Goal: Task Accomplishment & Management: Manage account settings

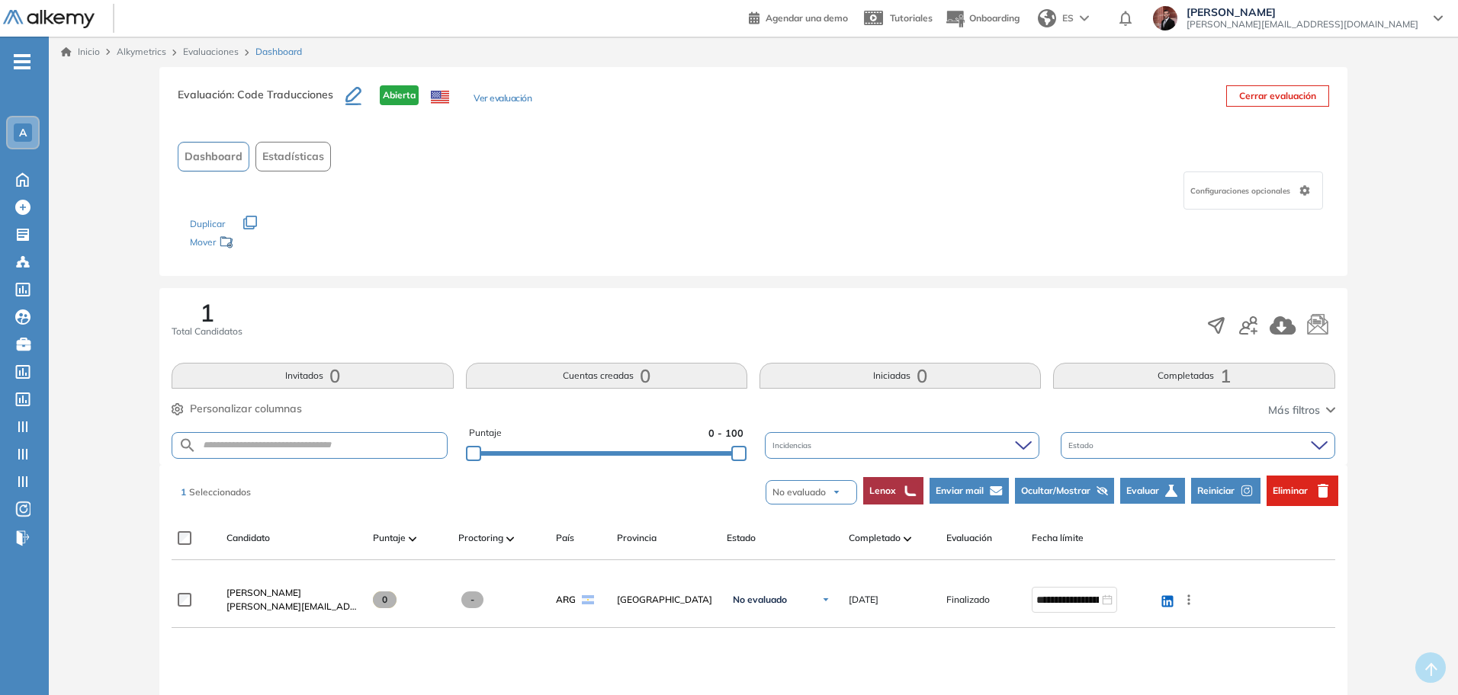
click at [24, 64] on span "-" at bounding box center [22, 60] width 17 height 12
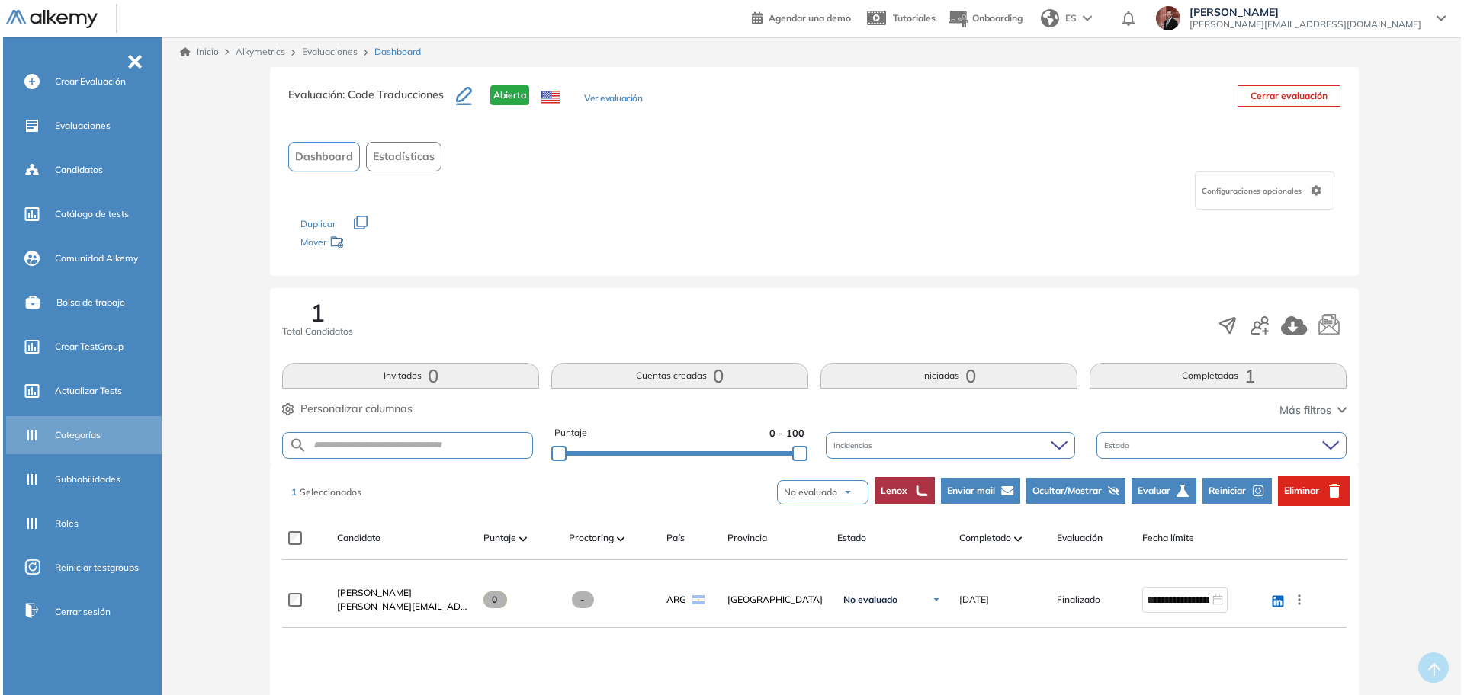
scroll to position [151, 0]
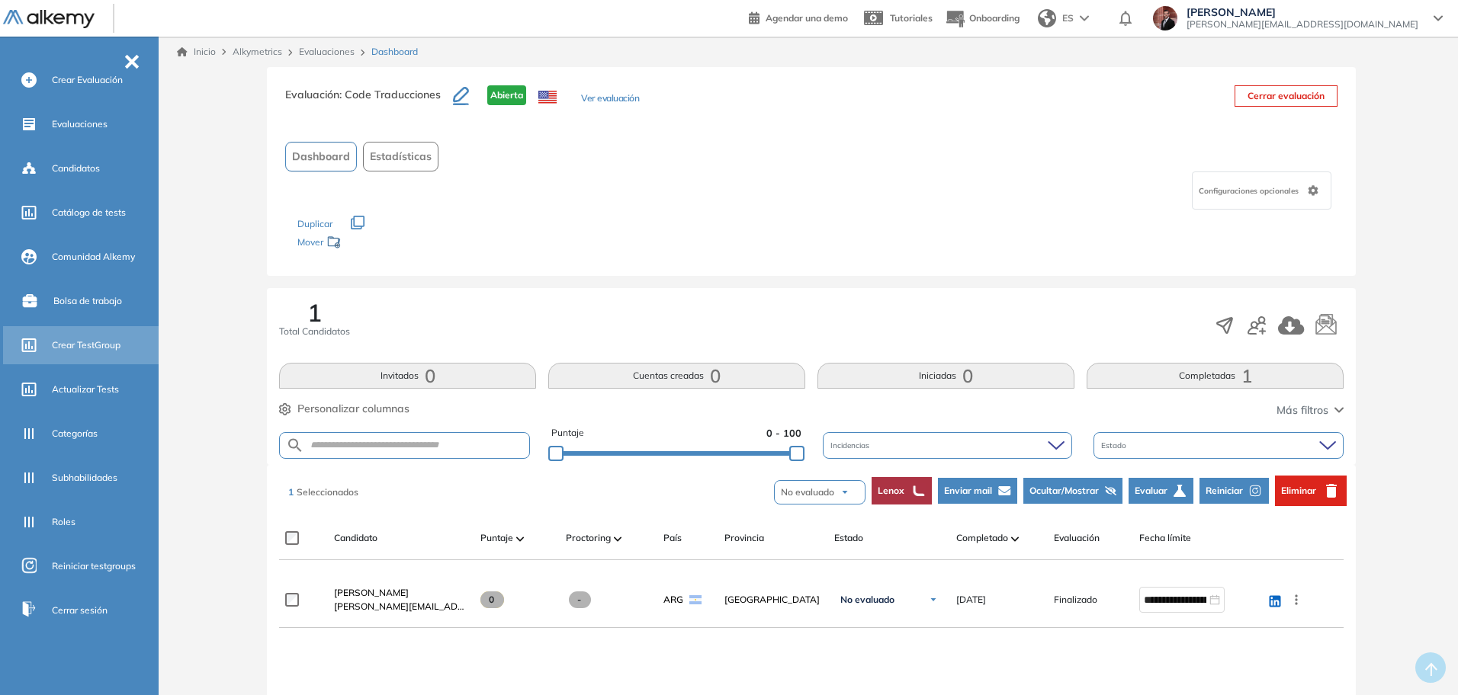
click at [80, 342] on span "Crear TestGroup" at bounding box center [86, 346] width 69 height 14
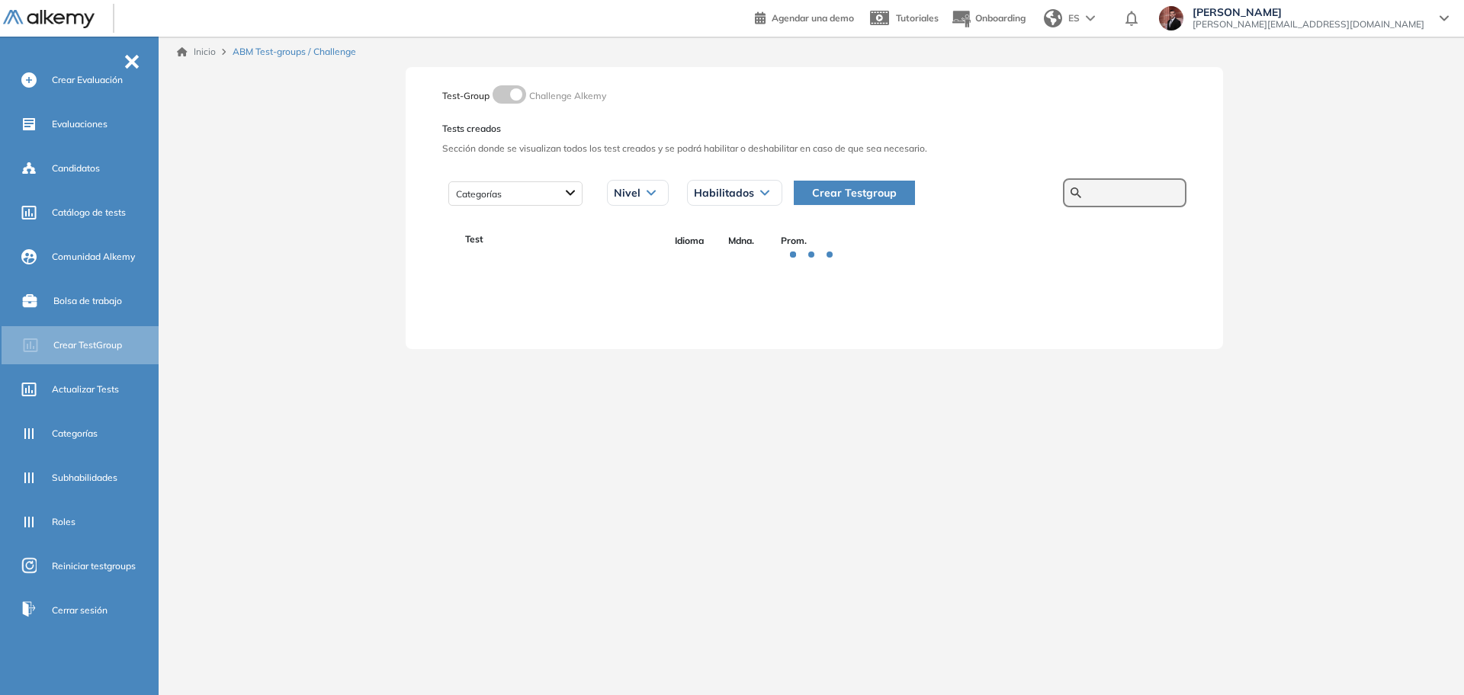
click at [1109, 191] on input "text" at bounding box center [1132, 193] width 91 height 14
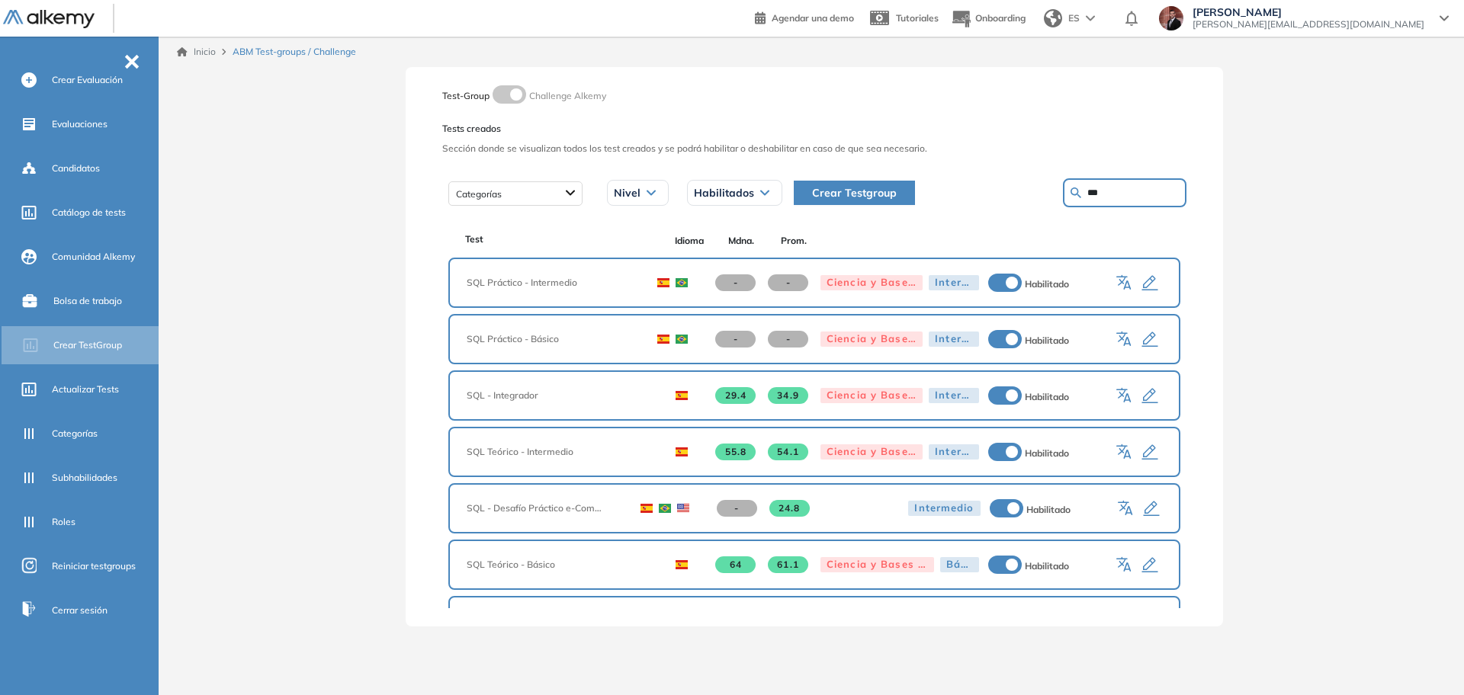
drag, startPoint x: 1105, startPoint y: 196, endPoint x: 936, endPoint y: 211, distance: 169.9
click at [939, 211] on div "Test-Group Challenge Alkemy Tests creados Sección donde se visualizan todos los…" at bounding box center [814, 347] width 817 height 560
click at [1115, 195] on input "***" at bounding box center [1132, 193] width 91 height 14
type input "*********"
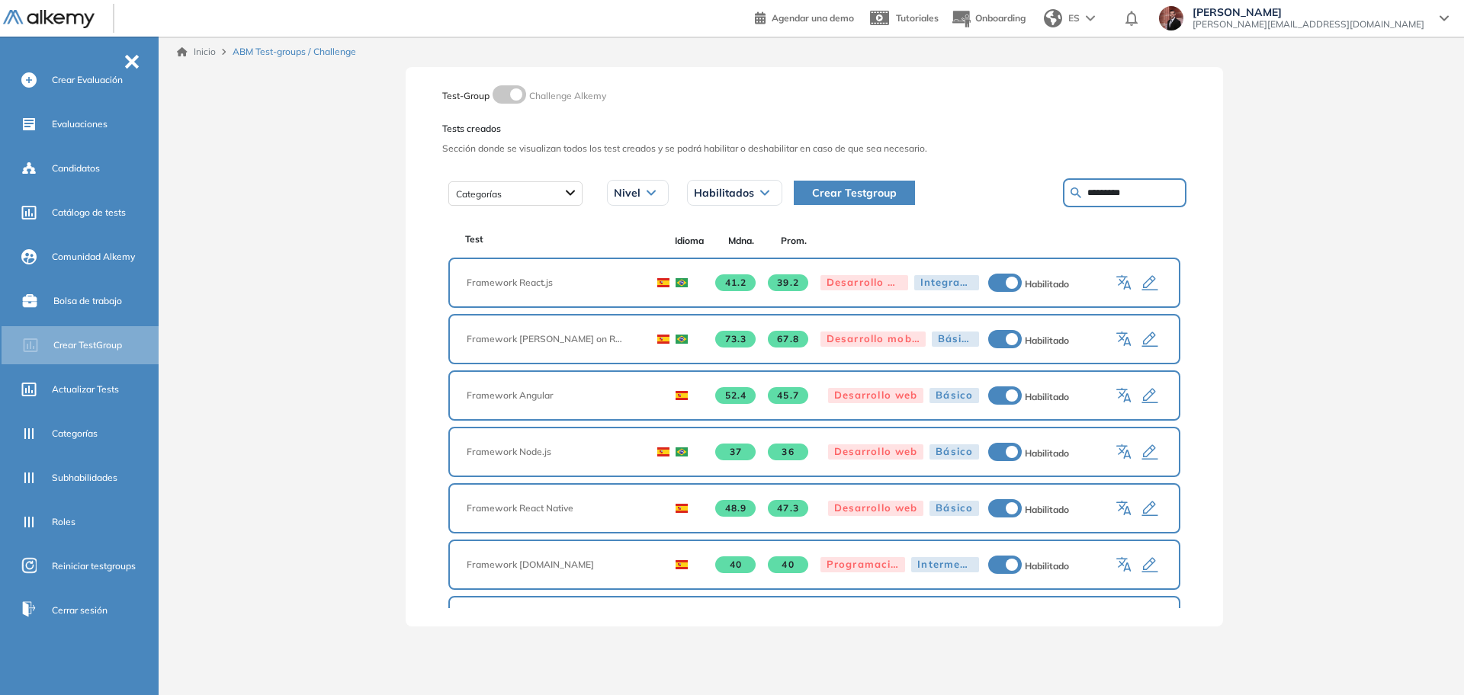
click at [1146, 278] on icon "button" at bounding box center [1150, 283] width 18 height 18
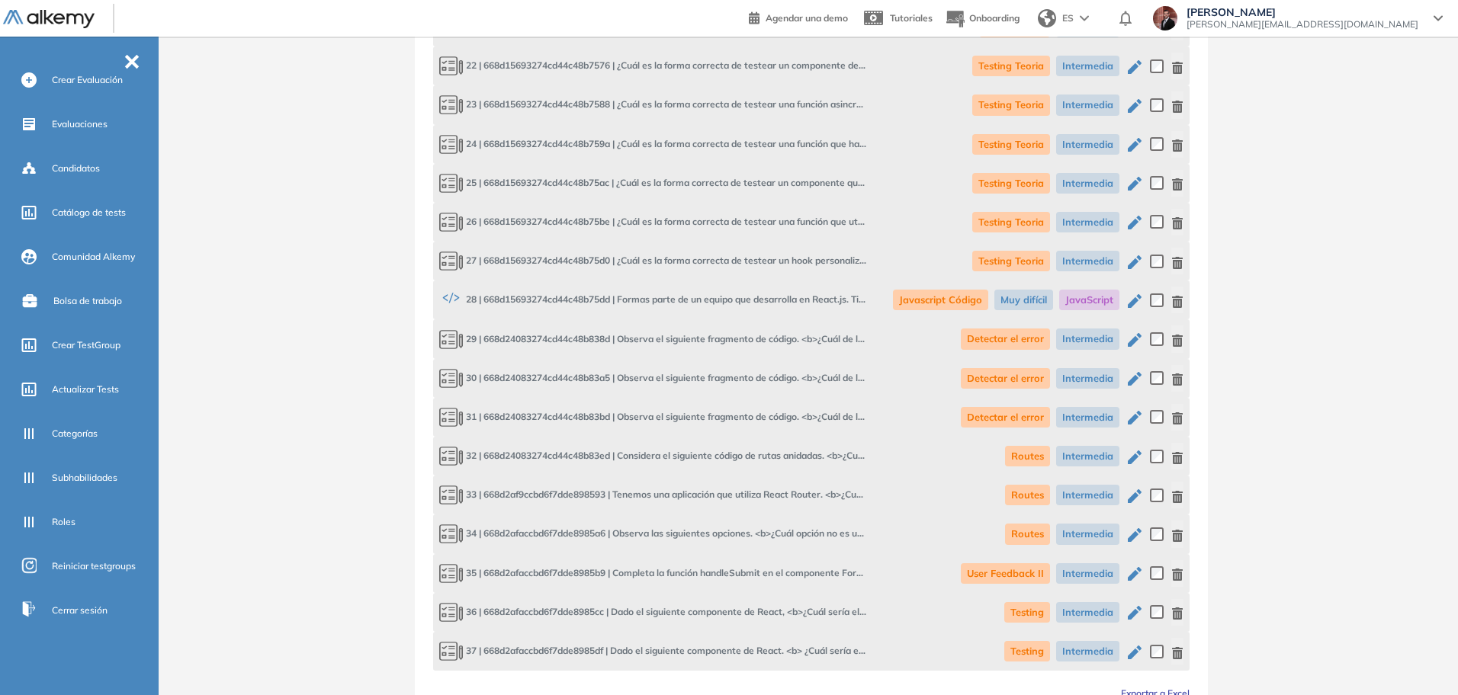
scroll to position [1975, 0]
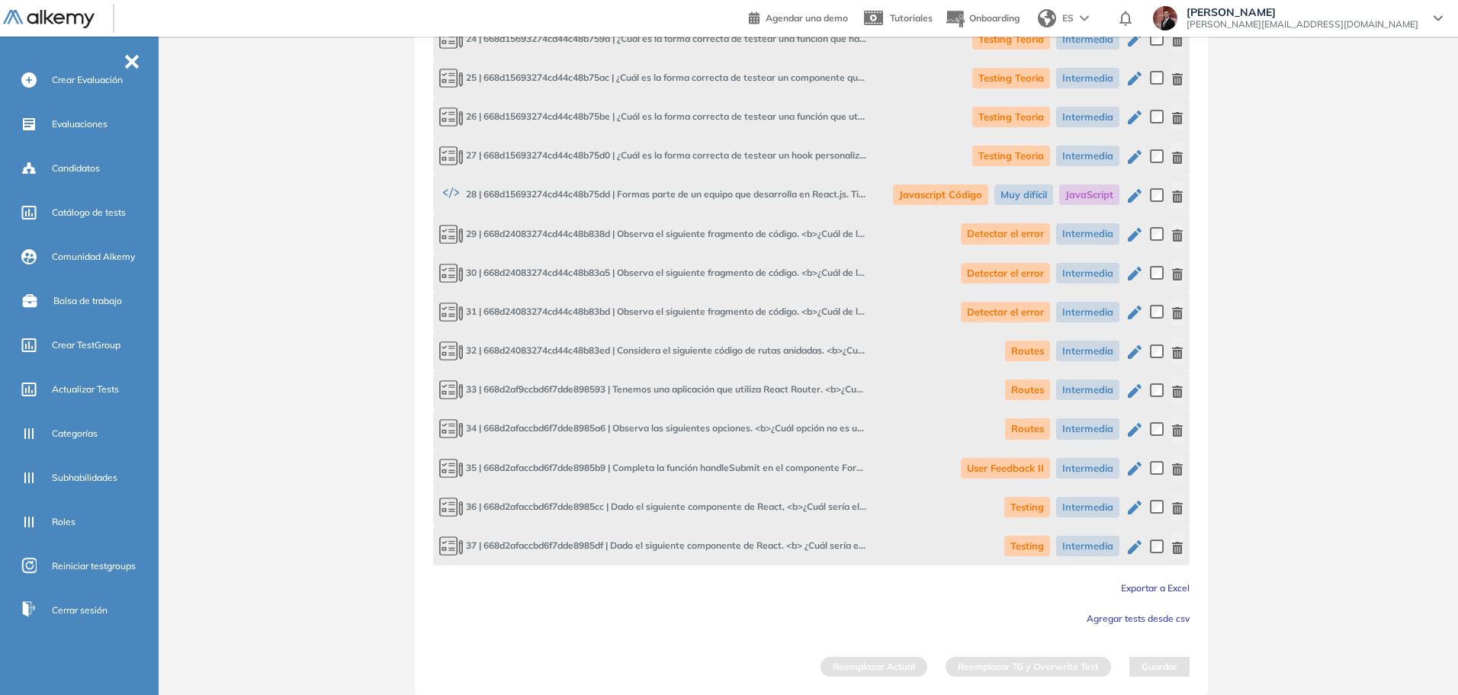
click at [529, 195] on span "28 | 668d15693274cd44c48b75dd | Formas parte de un equipo que desarrolla en Rea…" at bounding box center [652, 194] width 427 height 21
copy span "668d15693274cd44c48b75dd"
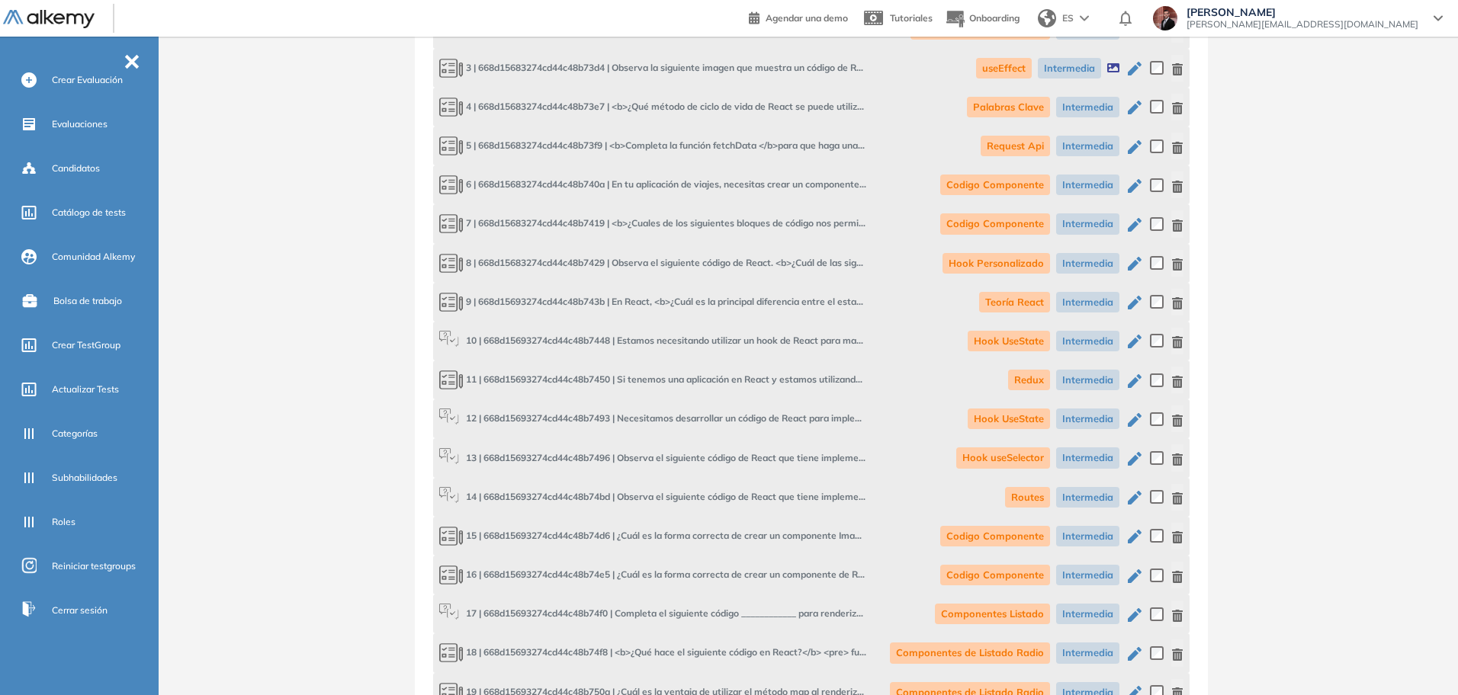
scroll to position [1689, 0]
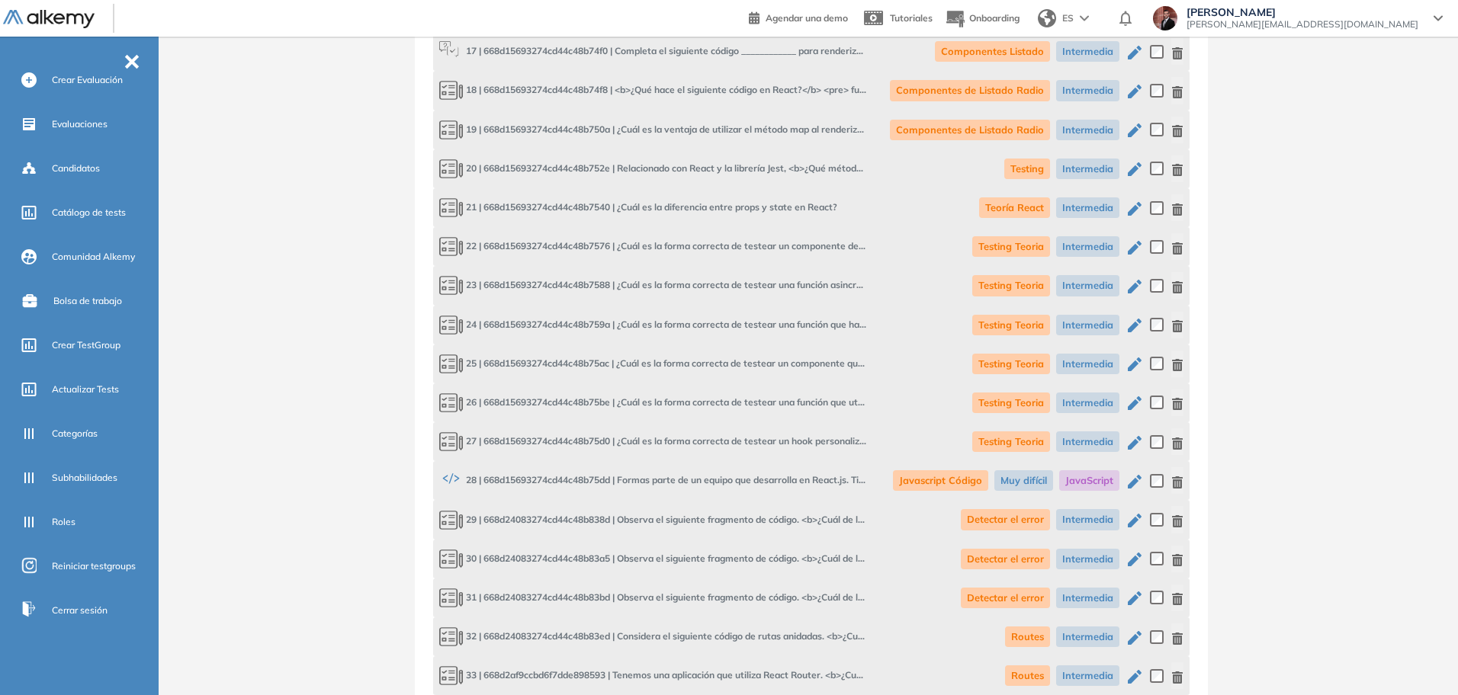
click at [928, 483] on span "Javascript Código" at bounding box center [940, 480] width 95 height 21
copy span "Javascript Código"
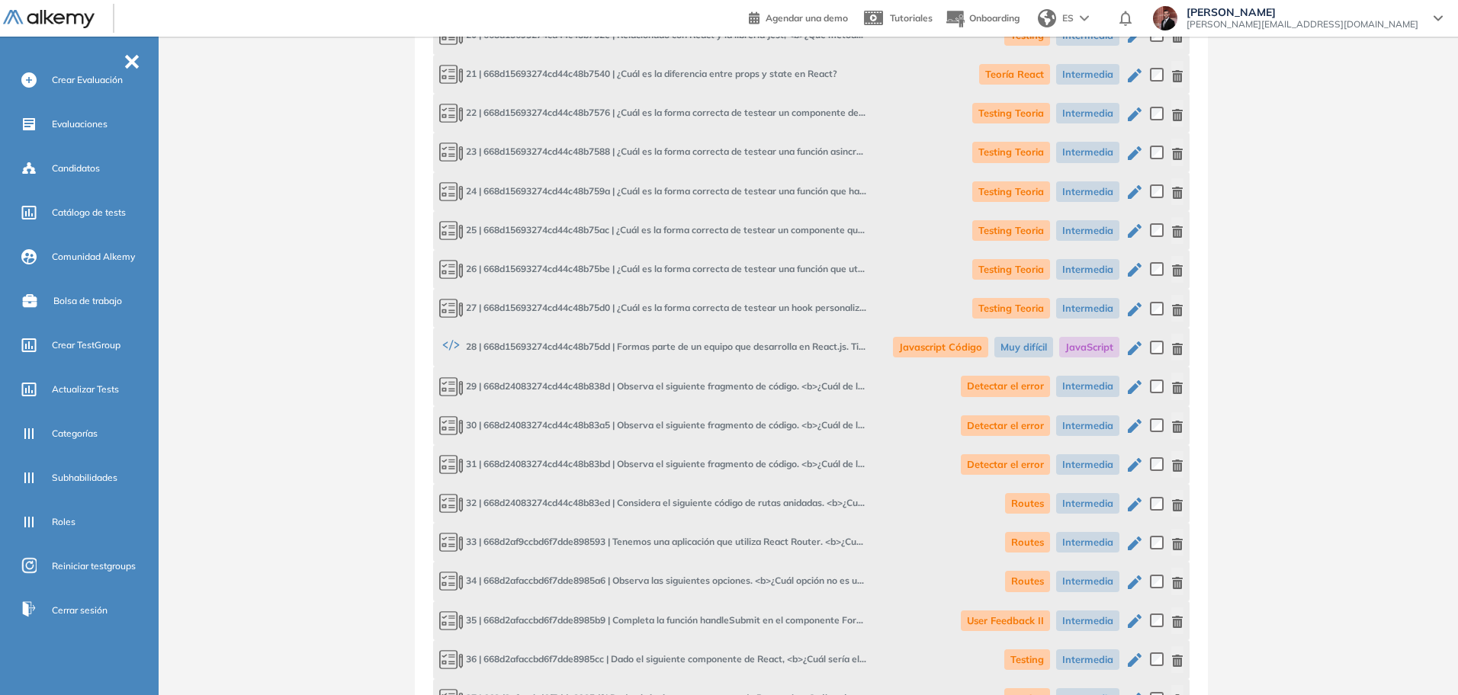
scroll to position [1975, 0]
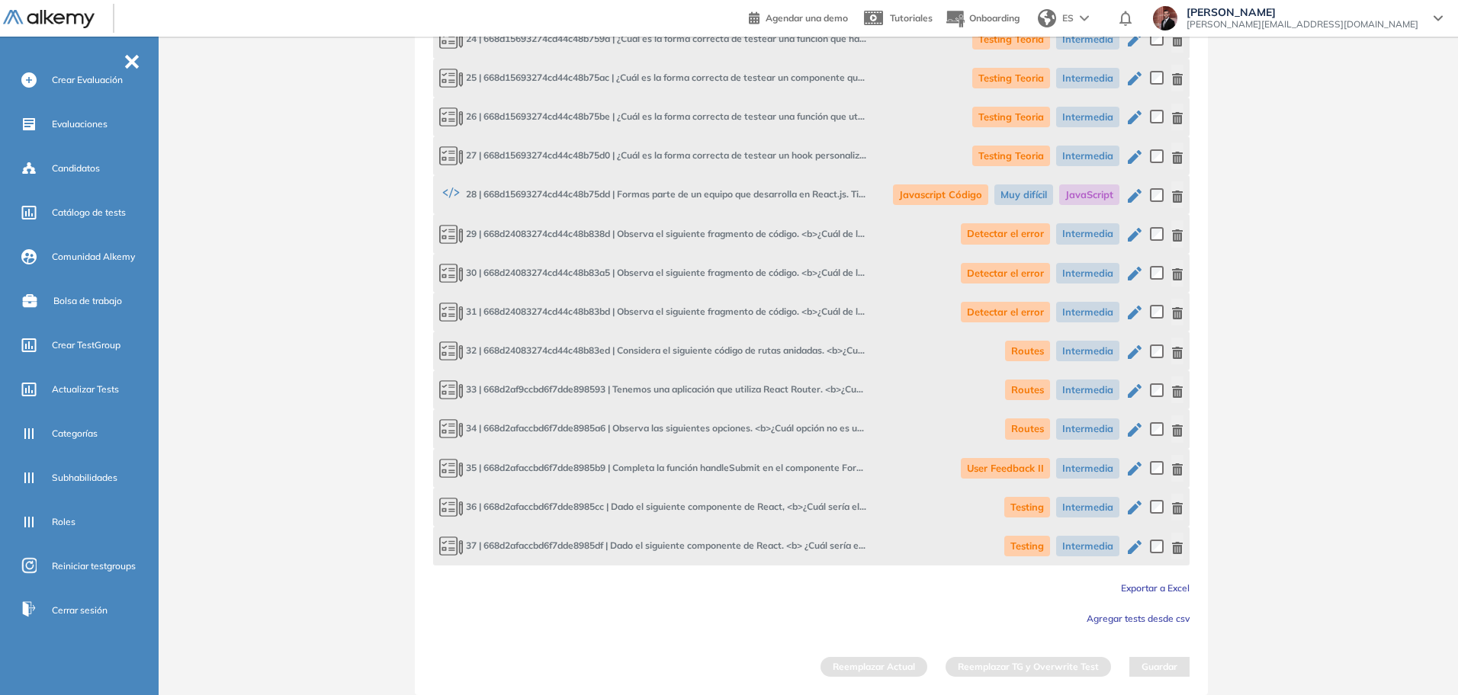
click at [1179, 200] on icon "button" at bounding box center [1177, 197] width 11 height 12
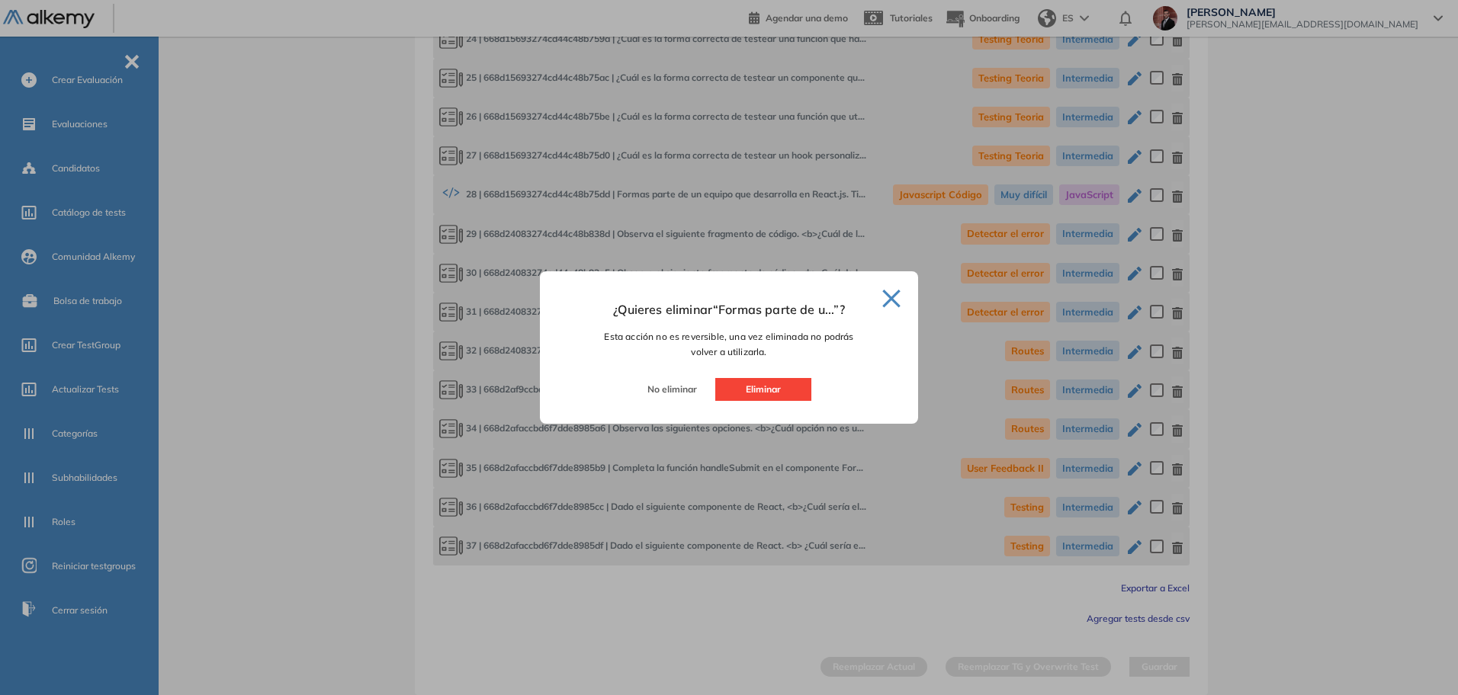
click at [781, 398] on button "Eliminar" at bounding box center [763, 389] width 96 height 23
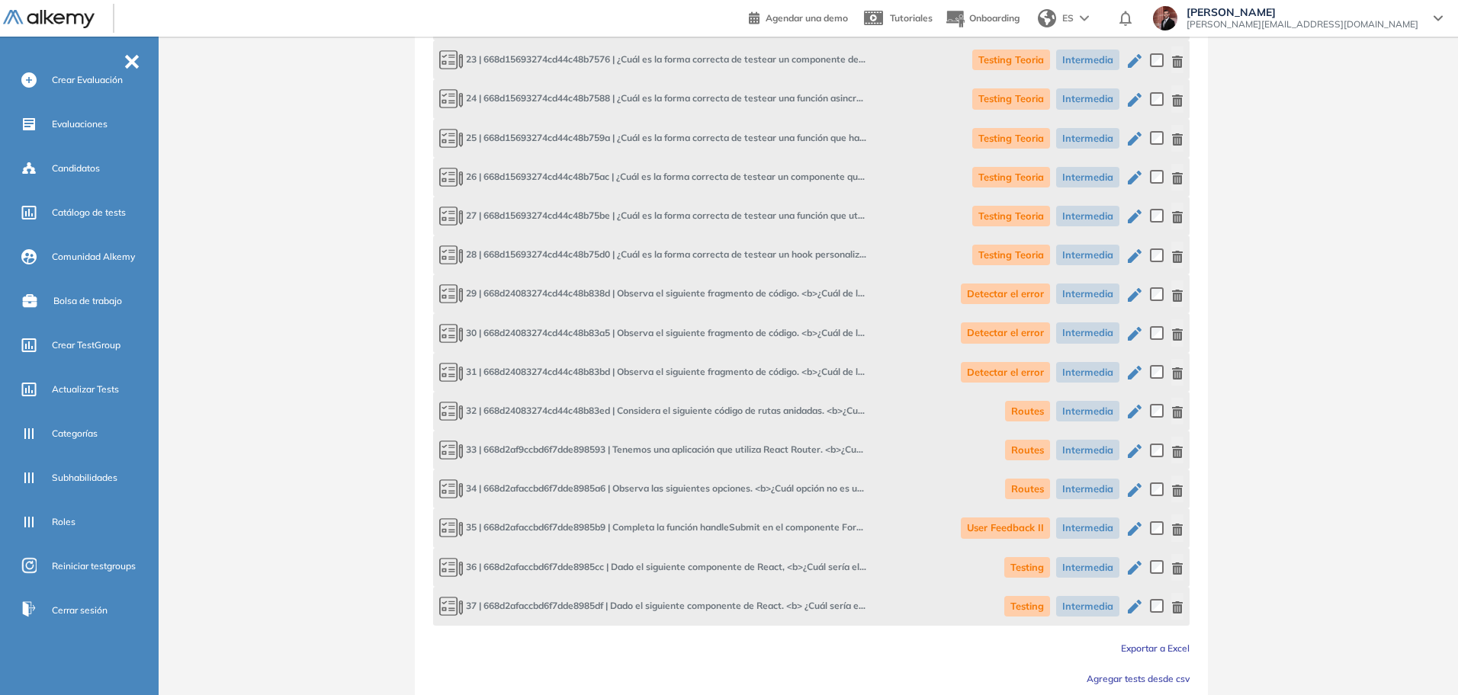
scroll to position [1936, 0]
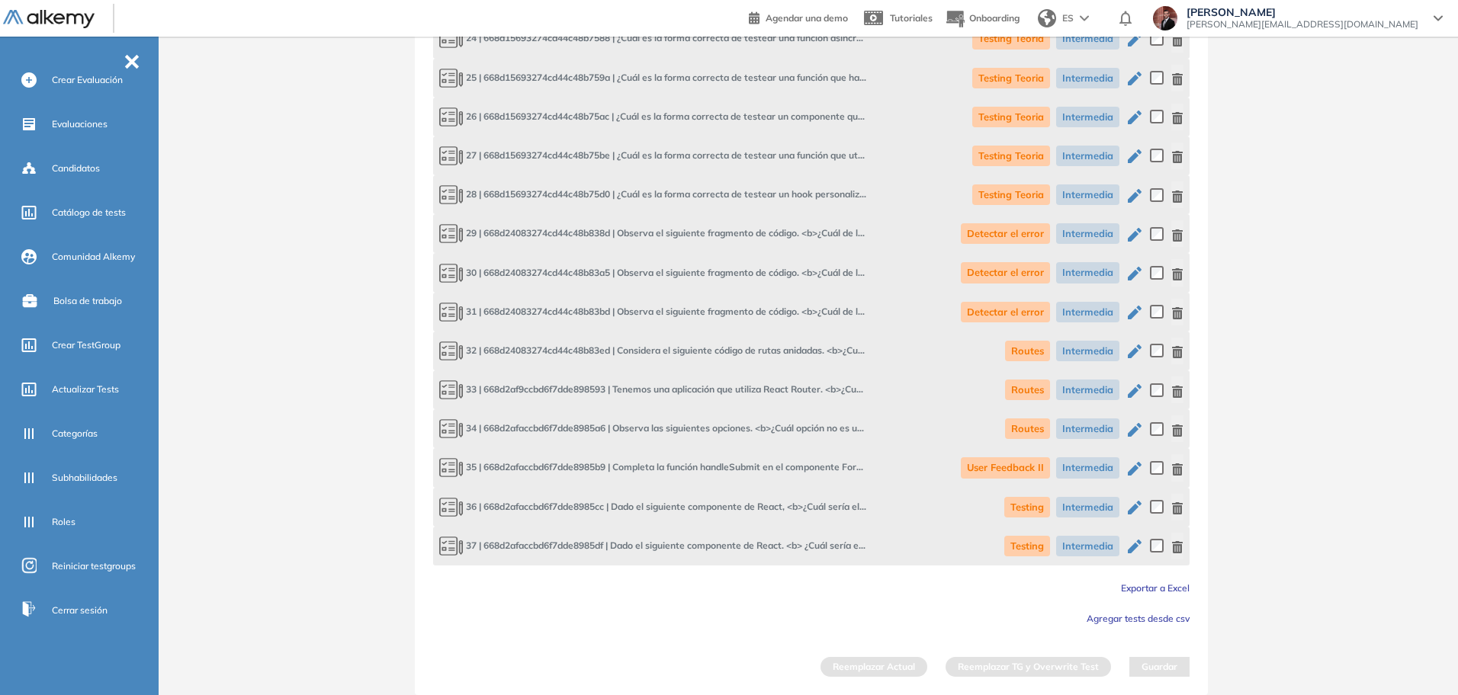
click at [1175, 582] on span "Exportar a Excel" at bounding box center [1155, 587] width 69 height 11
